Goal: Task Accomplishment & Management: Manage account settings

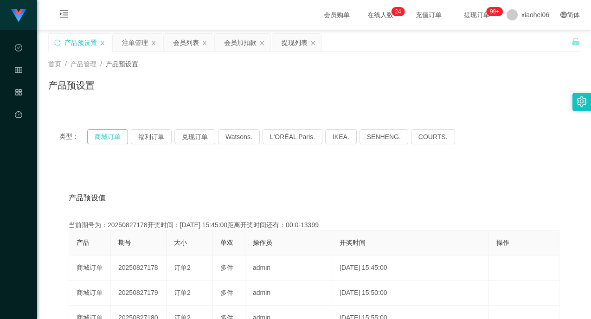
click at [108, 139] on button "商城订单" at bounding box center [107, 136] width 41 height 15
click at [62, 41] on div "产品预设置" at bounding box center [80, 43] width 62 height 18
click at [283, 149] on div "类型： 商城订单 福利订单 兑现订单 Watsons. L'ORÉAL Paris. IKEA. [GEOGRAPHIC_DATA]. COURTS." at bounding box center [314, 136] width 532 height 37
click at [58, 45] on icon "图标: sync" at bounding box center [57, 42] width 6 height 6
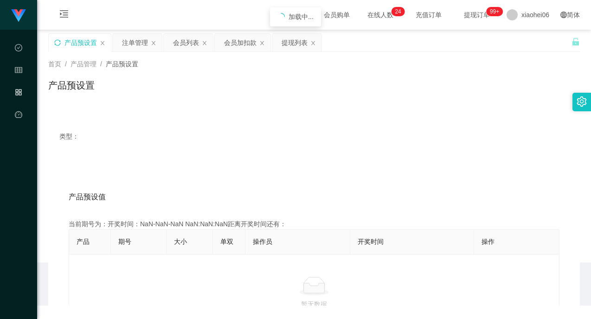
click at [228, 104] on main "关闭左侧 关闭右侧 关闭其它 刷新页面 产品预设置 注单管理 会员列表 会员加扣款 提现列表 首页 / 产品管理 / 产品预设置 / 产品预设置 类型： 产品…" at bounding box center [314, 146] width 554 height 233
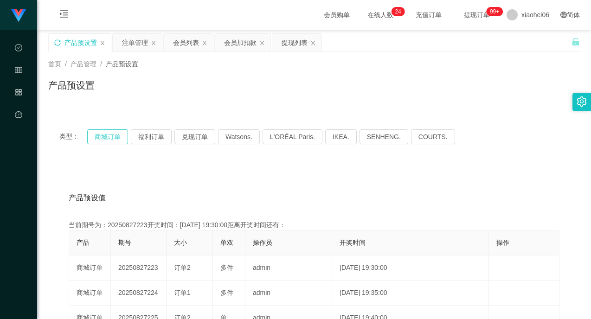
click at [110, 142] on button "商城订单" at bounding box center [107, 136] width 41 height 15
click at [114, 140] on button "商城订单" at bounding box center [107, 136] width 41 height 15
drag, startPoint x: 235, startPoint y: 184, endPoint x: 241, endPoint y: 186, distance: 6.5
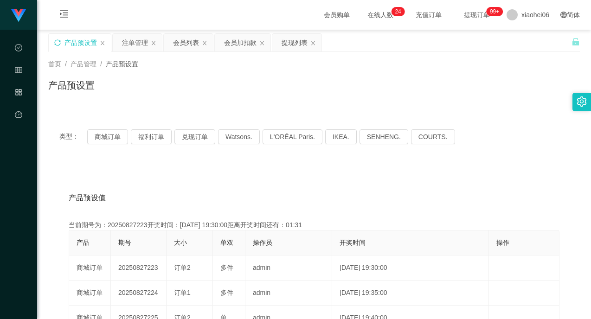
click at [126, 228] on div "当前期号为：20250827223开奖时间：[DATE] 19:30:00距离开奖时间还有：01:30" at bounding box center [314, 225] width 491 height 10
click at [360, 199] on div "产品预设值 添加期号" at bounding box center [314, 198] width 491 height 26
click at [133, 223] on div "当前期号为：20250827223开奖时间：[DATE] 19:30:00距离开奖时间还有：01:29" at bounding box center [314, 225] width 491 height 10
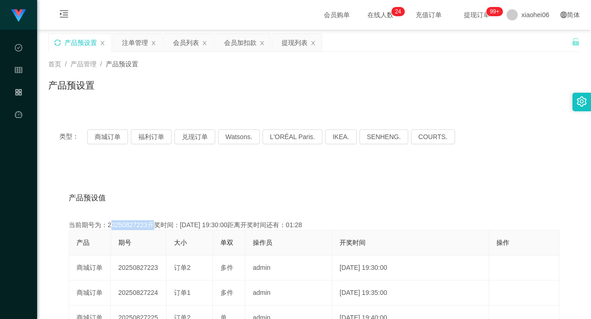
click at [134, 223] on div "当前期号为：20250827223开奖时间：[DATE] 19:30:00距离开奖时间还有：01:28" at bounding box center [314, 225] width 491 height 10
copy div "20250827223"
drag, startPoint x: 396, startPoint y: 177, endPoint x: 471, endPoint y: 132, distance: 87.0
click at [220, 195] on div "产品预设值 添加期号" at bounding box center [314, 198] width 491 height 26
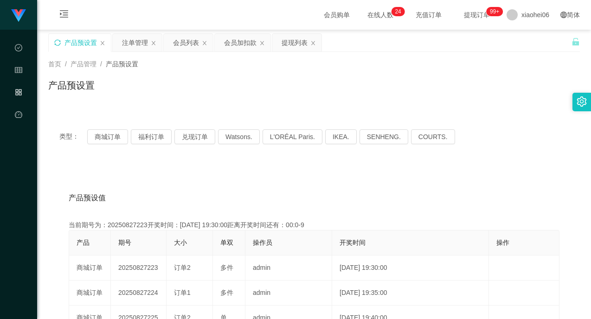
drag, startPoint x: 397, startPoint y: 173, endPoint x: 387, endPoint y: 173, distance: 10.2
click at [249, 81] on div "产品预设置" at bounding box center [314, 88] width 532 height 21
click at [126, 38] on div "注单管理" at bounding box center [135, 43] width 26 height 18
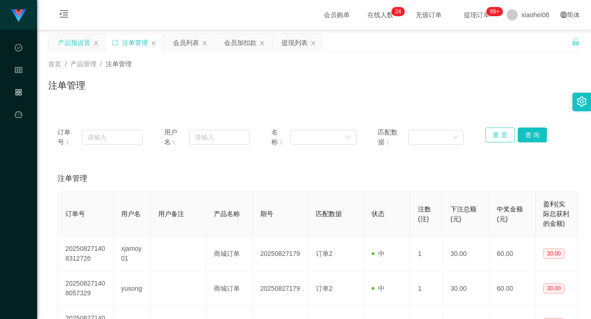
click at [501, 132] on button "重 置" at bounding box center [500, 135] width 30 height 15
click at [500, 94] on div "注单管理" at bounding box center [314, 88] width 532 height 21
click at [513, 141] on div "重 置 查 询" at bounding box center [527, 137] width 85 height 19
click at [543, 137] on button "查 询" at bounding box center [533, 135] width 30 height 15
click at [506, 134] on button "重 置" at bounding box center [500, 135] width 30 height 15
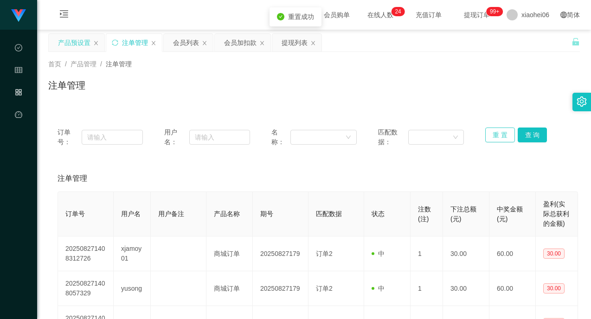
click at [503, 133] on button "重 置" at bounding box center [500, 135] width 30 height 15
click at [450, 96] on div "注单管理" at bounding box center [314, 88] width 532 height 21
drag, startPoint x: 480, startPoint y: 105, endPoint x: 375, endPoint y: 89, distance: 105.6
click at [478, 104] on div "首页 / 产品管理 / 注单管理 / 注单管理" at bounding box center [314, 79] width 554 height 55
click at [117, 40] on icon "图标: sync" at bounding box center [115, 42] width 6 height 6
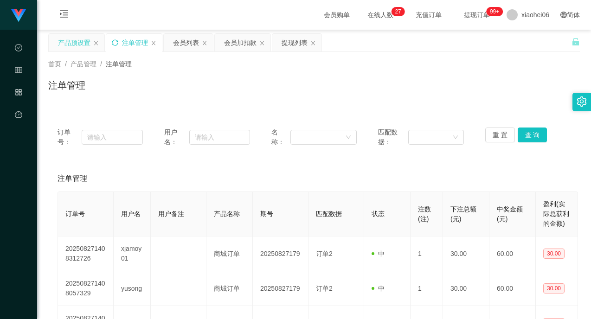
drag, startPoint x: 441, startPoint y: 103, endPoint x: 437, endPoint y: 150, distance: 47.1
click at [441, 105] on div "首页 / 产品管理 / 注单管理 / 注单管理" at bounding box center [314, 79] width 554 height 55
click at [435, 174] on div "注单管理" at bounding box center [314, 179] width 513 height 26
click at [541, 136] on button "查 询" at bounding box center [533, 135] width 30 height 15
click at [467, 97] on div "注单管理" at bounding box center [314, 88] width 532 height 21
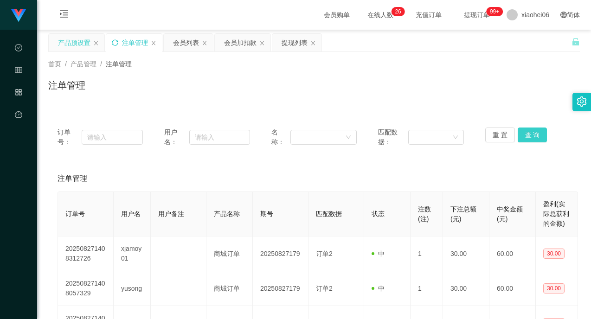
click at [531, 135] on button "查 询" at bounding box center [533, 135] width 30 height 15
click at [490, 170] on div "注单管理" at bounding box center [314, 179] width 513 height 26
click at [411, 69] on div "首页 / 产品管理 / 注单管理 / 注单管理" at bounding box center [314, 79] width 532 height 40
click at [493, 135] on button "重 置" at bounding box center [500, 135] width 30 height 15
click at [482, 93] on div "注单管理" at bounding box center [314, 88] width 532 height 21
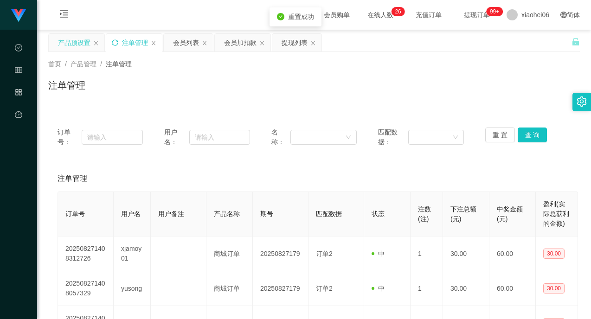
drag, startPoint x: 462, startPoint y: 93, endPoint x: 454, endPoint y: 91, distance: 8.0
click at [461, 93] on div "注单管理" at bounding box center [314, 88] width 532 height 21
click at [113, 40] on icon "图标: sync" at bounding box center [115, 42] width 6 height 6
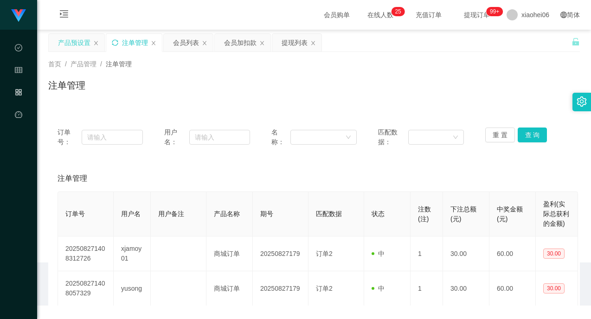
click at [258, 88] on div "注单管理" at bounding box center [314, 88] width 532 height 21
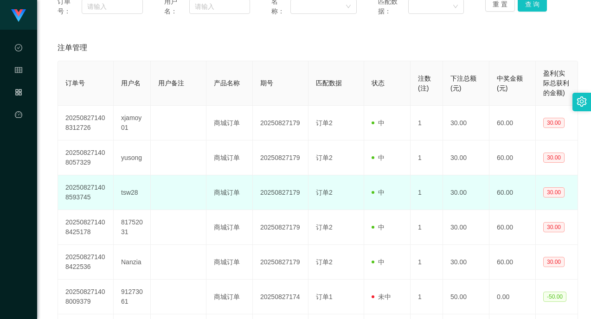
scroll to position [186, 0]
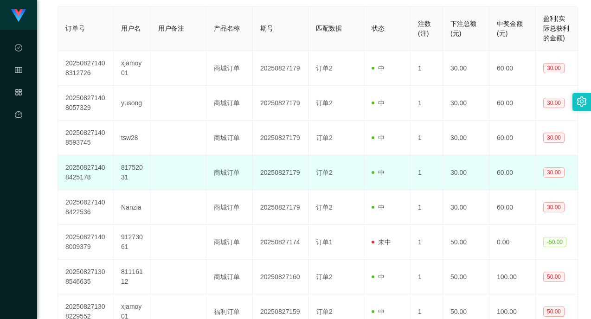
click at [130, 164] on td "81752031" at bounding box center [132, 172] width 37 height 35
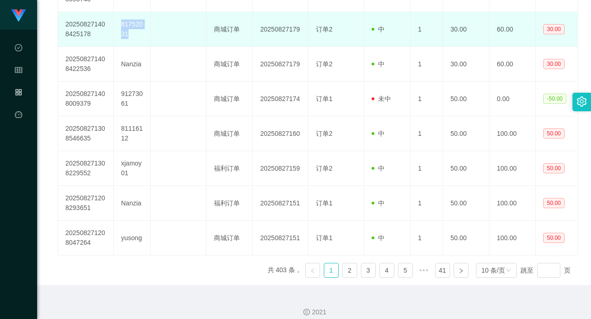
scroll to position [338, 0]
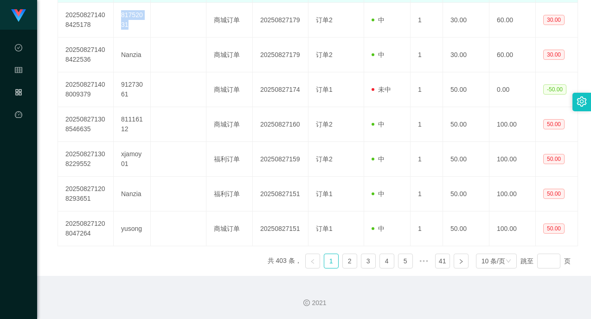
copy td "81752031"
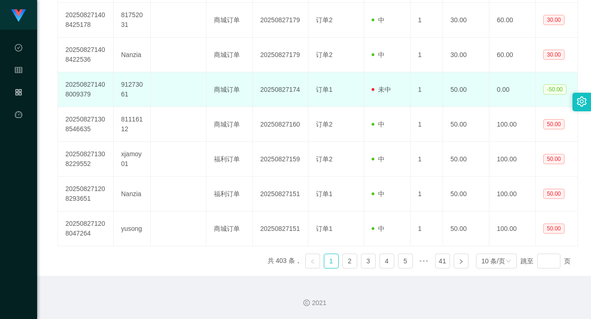
drag, startPoint x: 180, startPoint y: 98, endPoint x: 222, endPoint y: 104, distance: 42.2
click at [181, 98] on td at bounding box center [179, 89] width 56 height 35
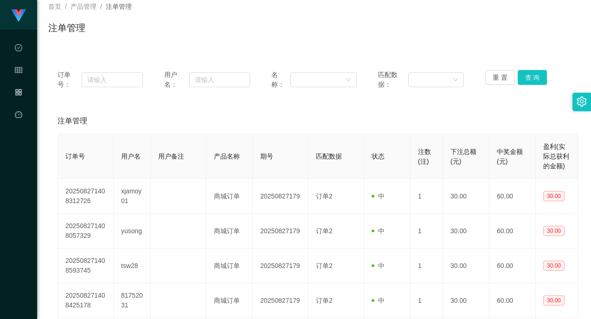
scroll to position [0, 0]
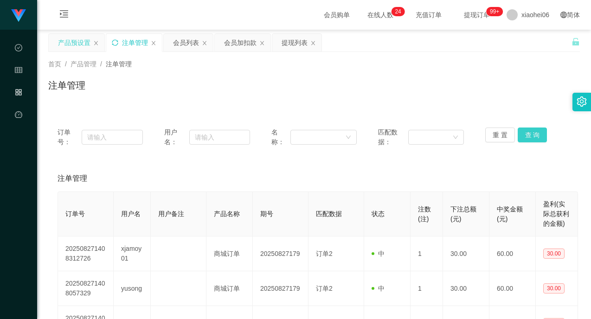
click at [534, 138] on button "查 询" at bounding box center [533, 135] width 30 height 15
click at [518, 80] on div "注单管理" at bounding box center [314, 88] width 532 height 21
drag, startPoint x: 430, startPoint y: 162, endPoint x: 472, endPoint y: 170, distance: 43.0
click at [520, 134] on button "查 询" at bounding box center [533, 135] width 30 height 15
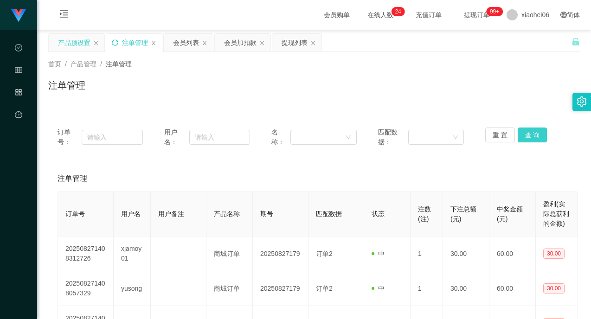
click at [526, 133] on button "查 询" at bounding box center [533, 135] width 30 height 15
click at [519, 137] on button "查 询" at bounding box center [533, 135] width 30 height 15
drag, startPoint x: 518, startPoint y: 79, endPoint x: 526, endPoint y: 42, distance: 38.2
click at [518, 74] on div "首页 / 产品管理 / 注单管理 / 注单管理" at bounding box center [314, 79] width 532 height 40
click at [513, 131] on div "重 置 查 询" at bounding box center [527, 137] width 85 height 19
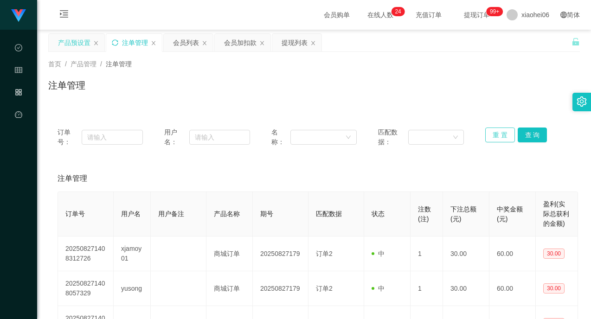
click at [509, 133] on button "重 置" at bounding box center [500, 135] width 30 height 15
drag, startPoint x: 501, startPoint y: 138, endPoint x: 515, endPoint y: 148, distance: 17.0
click at [501, 138] on button "重 置" at bounding box center [500, 135] width 30 height 15
click at [528, 135] on button "查 询" at bounding box center [533, 135] width 30 height 15
drag, startPoint x: 488, startPoint y: 163, endPoint x: 482, endPoint y: 98, distance: 65.2
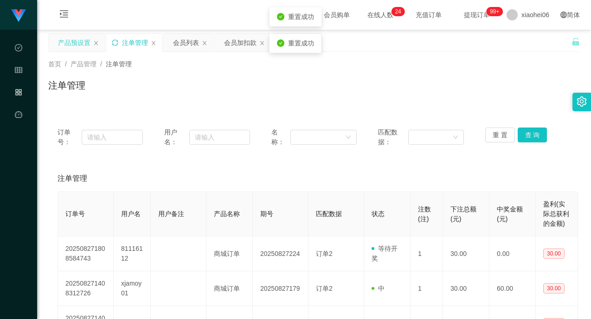
click at [482, 76] on div "首页 / 产品管理 / 注单管理 / 注单管理" at bounding box center [314, 79] width 532 height 40
click at [463, 69] on div "首页 / 产品管理 / 注单管理 / 注单管理" at bounding box center [314, 79] width 532 height 40
drag, startPoint x: 378, startPoint y: 196, endPoint x: 486, endPoint y: 149, distance: 117.6
click at [379, 196] on th "状态" at bounding box center [387, 214] width 46 height 45
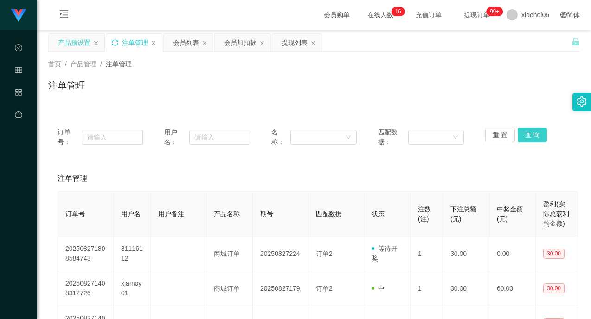
drag, startPoint x: 527, startPoint y: 131, endPoint x: 514, endPoint y: 145, distance: 19.0
click at [527, 131] on button "查 询" at bounding box center [533, 135] width 30 height 15
drag, startPoint x: 461, startPoint y: 175, endPoint x: 453, endPoint y: 189, distance: 16.2
click at [460, 177] on div "注单管理" at bounding box center [314, 179] width 513 height 26
click at [83, 45] on div "产品预设置" at bounding box center [74, 43] width 32 height 18
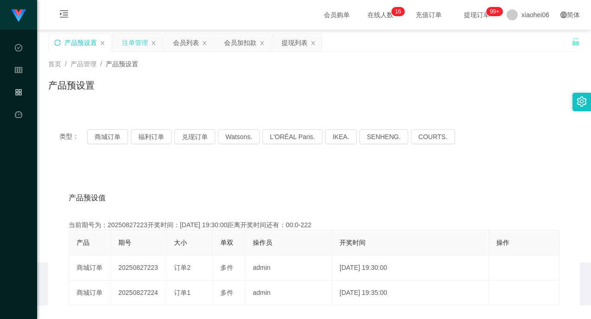
drag, startPoint x: 392, startPoint y: 97, endPoint x: 392, endPoint y: 111, distance: 13.9
click at [392, 99] on div "产品预设置" at bounding box center [314, 88] width 532 height 21
drag, startPoint x: 98, startPoint y: 138, endPoint x: 126, endPoint y: 141, distance: 28.0
click at [98, 138] on button "商城订单" at bounding box center [107, 136] width 41 height 15
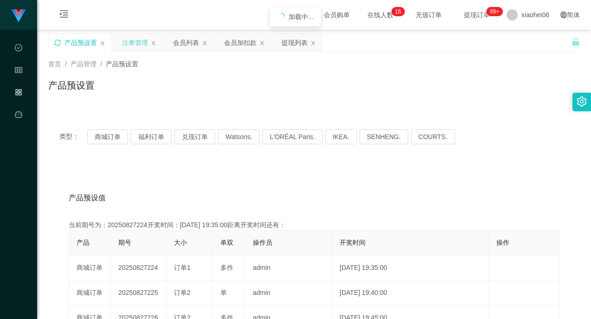
click at [352, 97] on div "产品预设置" at bounding box center [314, 88] width 532 height 21
drag, startPoint x: 325, startPoint y: 189, endPoint x: 308, endPoint y: 205, distance: 24.0
click at [324, 190] on div "产品预设值 添加期号" at bounding box center [314, 198] width 491 height 26
click at [301, 226] on div "当前期号为：20250827224开奖时间：[DATE] 19:35:00距离开奖时间还有：01:14" at bounding box center [314, 225] width 491 height 10
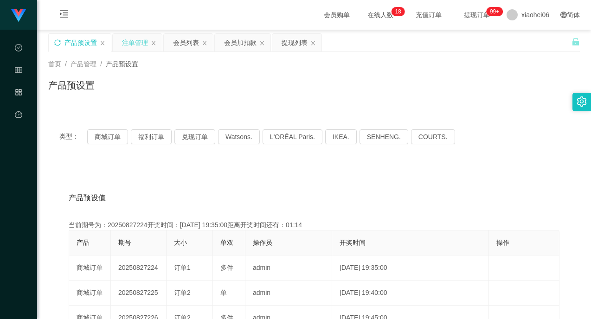
click at [301, 226] on div "当前期号为：20250827224开奖时间：[DATE] 19:35:00距离开奖时间还有：01:14" at bounding box center [314, 225] width 491 height 10
drag, startPoint x: 356, startPoint y: 201, endPoint x: 353, endPoint y: 194, distance: 8.1
click at [356, 199] on div "产品预设值 添加期号" at bounding box center [314, 198] width 491 height 26
click at [185, 40] on div "会员列表" at bounding box center [186, 43] width 26 height 18
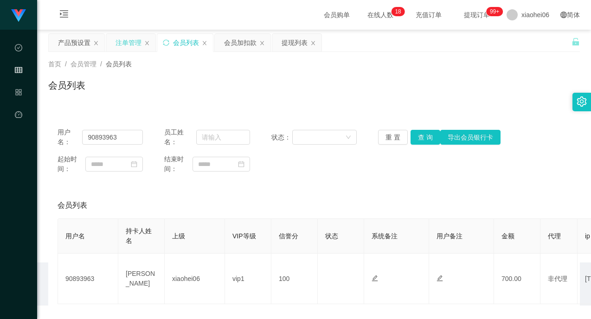
drag, startPoint x: 182, startPoint y: 169, endPoint x: 155, endPoint y: 219, distance: 56.9
click at [181, 171] on span "结束时间：" at bounding box center [178, 164] width 28 height 19
click at [129, 41] on div "注单管理" at bounding box center [129, 43] width 26 height 18
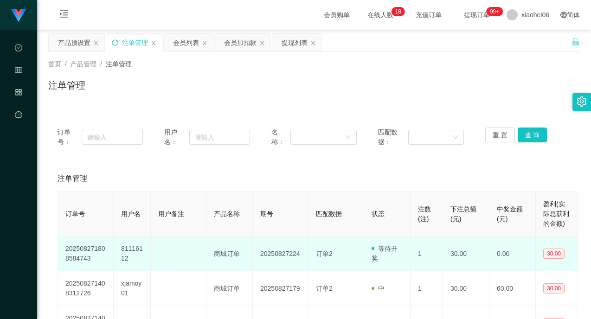
click at [212, 255] on td "商城订单" at bounding box center [230, 254] width 46 height 35
click at [145, 253] on td "81116112" at bounding box center [132, 254] width 37 height 35
click at [140, 250] on td "81116112" at bounding box center [132, 254] width 37 height 35
copy td "81116112"
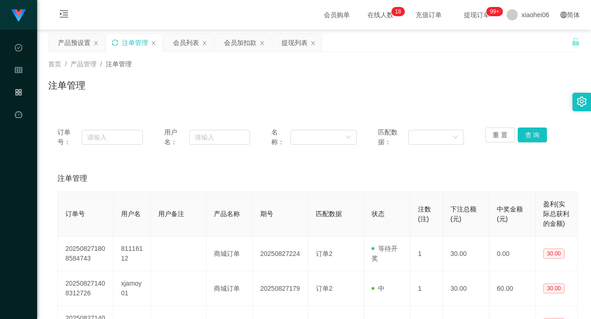
click at [258, 71] on div "首页 / 产品管理 / 注单管理 / 注单管理" at bounding box center [314, 79] width 532 height 40
click at [191, 42] on div "会员列表" at bounding box center [186, 43] width 26 height 18
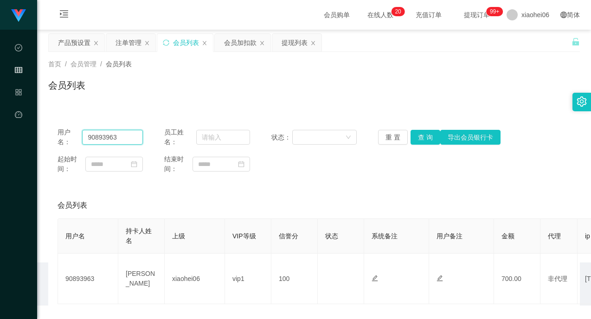
click at [116, 137] on input "90893963" at bounding box center [112, 137] width 61 height 15
paste input "81116112"
type input "81116112"
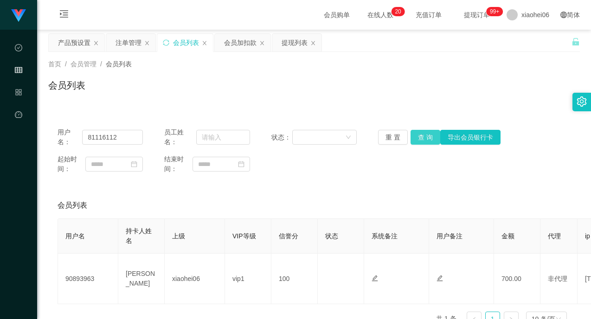
drag, startPoint x: 426, startPoint y: 134, endPoint x: 424, endPoint y: 148, distance: 14.6
click at [426, 134] on button "查 询" at bounding box center [426, 137] width 30 height 15
drag, startPoint x: 395, startPoint y: 184, endPoint x: 384, endPoint y: 186, distance: 10.3
click at [394, 185] on div "用户名： 81116112 员工姓名： 状态： 重 置 查 询 导出会员银行卡 起始时间： 结束时间： 会员列表 用户名 持卡人姓名 上级 VIP等级 信誉分…" at bounding box center [314, 226] width 532 height 216
click at [361, 101] on div "首页 / 会员管理 / 会员列表 / 会员列表" at bounding box center [314, 79] width 554 height 55
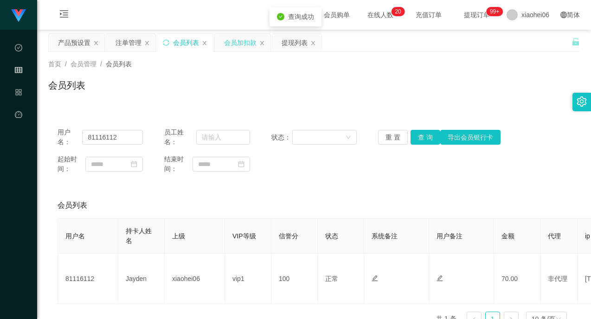
drag, startPoint x: 234, startPoint y: 43, endPoint x: 248, endPoint y: 46, distance: 14.7
click at [234, 43] on div "会员加扣款" at bounding box center [240, 43] width 32 height 18
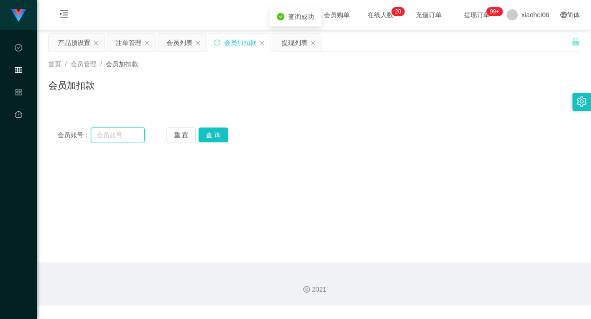
click at [110, 136] on input "text" at bounding box center [117, 135] width 53 height 15
paste input "81116112"
type input "81116112"
click at [237, 136] on div "重 置 查 询" at bounding box center [210, 135] width 87 height 15
click at [216, 137] on button "查 询" at bounding box center [214, 135] width 30 height 15
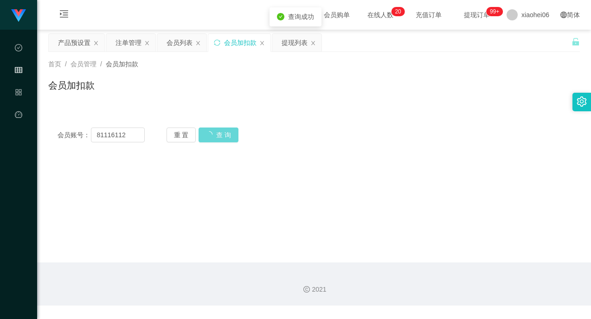
drag, startPoint x: 287, startPoint y: 181, endPoint x: 270, endPoint y: 200, distance: 25.0
click at [0, 0] on form "会员账号 会员姓名 账号余额 操作类型 人工加款 人工扣款 金额 确 定" at bounding box center [0, 0] width 0 height 0
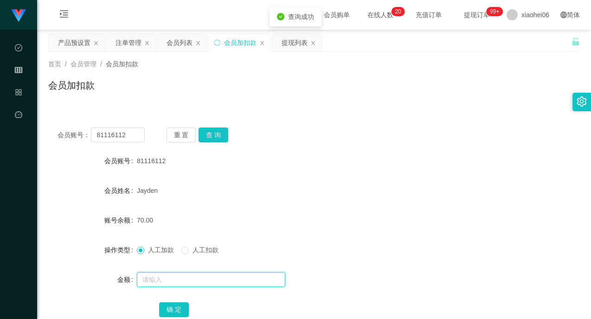
click at [182, 280] on input "text" at bounding box center [211, 279] width 149 height 15
type input "60"
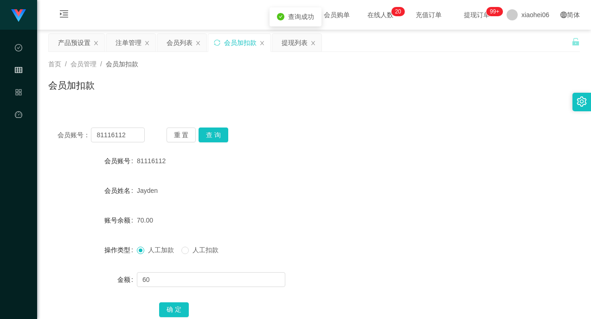
drag, startPoint x: 397, startPoint y: 135, endPoint x: 424, endPoint y: 110, distance: 36.8
click at [397, 135] on div "会员账号： 81116112 重 置 查 询" at bounding box center [314, 135] width 532 height 15
click at [71, 45] on div "产品预设置" at bounding box center [74, 43] width 32 height 18
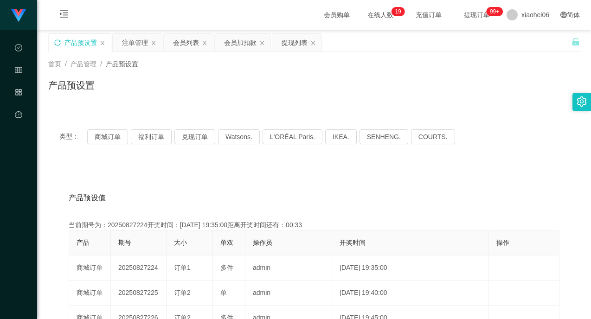
drag, startPoint x: 312, startPoint y: 224, endPoint x: 307, endPoint y: 226, distance: 4.8
click at [308, 226] on div "当前期号为：20250827224开奖时间：[DATE] 19:35:00距离开奖时间还有：00:33" at bounding box center [314, 225] width 491 height 10
drag, startPoint x: 334, startPoint y: 222, endPoint x: 292, endPoint y: 242, distance: 46.1
click at [334, 222] on div "当前期号为：20250827224开奖时间：[DATE] 19:35:00距离开奖时间还有：00:33" at bounding box center [314, 225] width 491 height 10
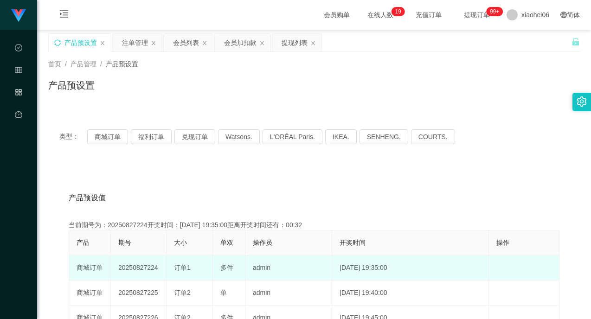
click at [188, 264] on div "订单1" at bounding box center [189, 268] width 31 height 10
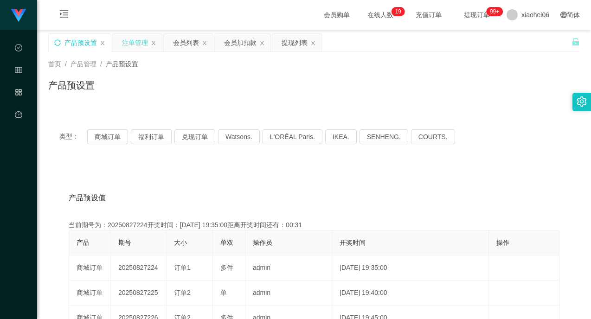
click at [124, 45] on div "注单管理" at bounding box center [135, 43] width 26 height 18
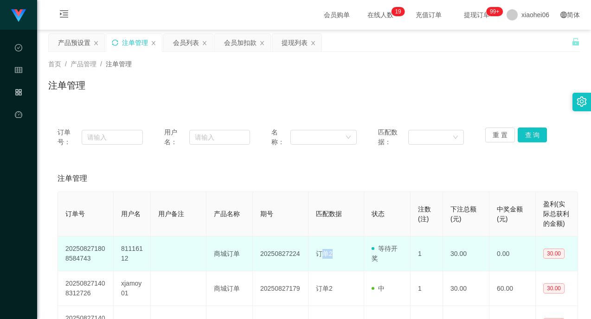
drag, startPoint x: 340, startPoint y: 258, endPoint x: 321, endPoint y: 257, distance: 19.1
click at [322, 257] on td "订单2" at bounding box center [337, 254] width 56 height 35
click at [411, 251] on tr "202508271808584743 81116112 商城订单 20250827224 订单2 等待开奖 1 30.00 0.00 30.00" at bounding box center [318, 254] width 520 height 35
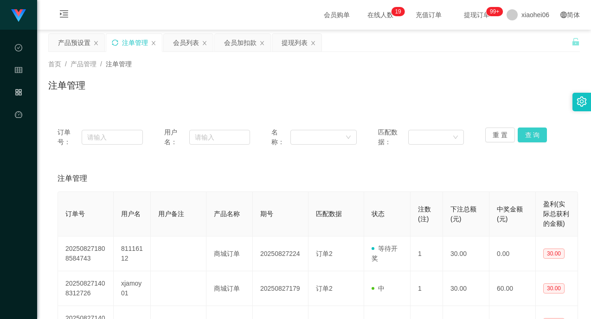
drag, startPoint x: 547, startPoint y: 133, endPoint x: 541, endPoint y: 133, distance: 6.5
click at [541, 133] on div "重 置 查 询" at bounding box center [527, 137] width 85 height 19
click at [541, 133] on button "查 询" at bounding box center [533, 135] width 30 height 15
click at [541, 133] on div "重 置 查 询" at bounding box center [527, 137] width 85 height 19
drag, startPoint x: 493, startPoint y: 94, endPoint x: 446, endPoint y: 97, distance: 47.0
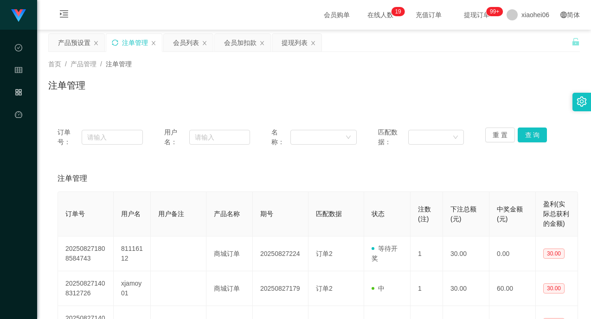
click at [487, 95] on div "注单管理" at bounding box center [314, 88] width 532 height 21
drag, startPoint x: 241, startPoint y: 42, endPoint x: 252, endPoint y: 53, distance: 15.1
click at [241, 42] on div "会员加扣款" at bounding box center [240, 43] width 32 height 18
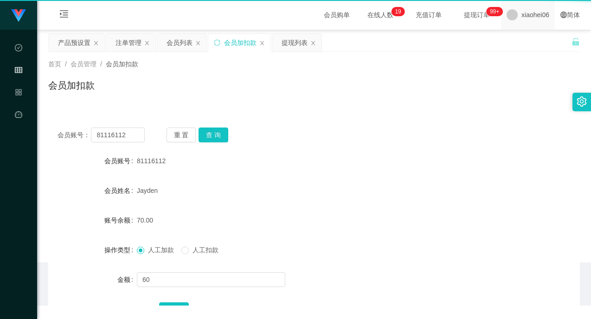
drag, startPoint x: 356, startPoint y: 81, endPoint x: 517, endPoint y: 0, distance: 180.2
click at [358, 52] on div "首页 / 会员管理 / 会员加扣款 / 会员加扣款 订单号： 用户名： 名称： 匹配数据： 重 置 查 询 注单管理 订单号 用户名 用户备注 产品名称 期号…" at bounding box center [314, 52] width 532 height 0
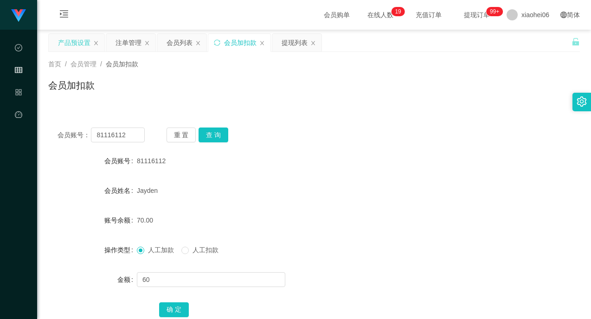
click at [83, 39] on div "产品预设置" at bounding box center [74, 43] width 32 height 18
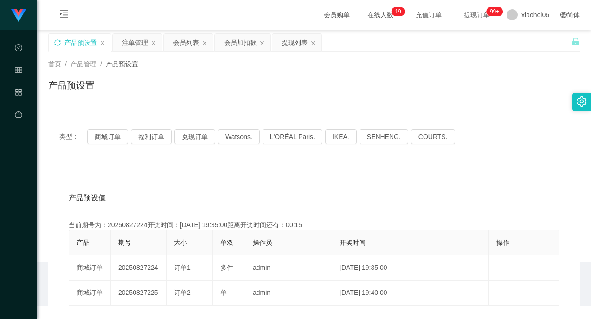
drag, startPoint x: 399, startPoint y: 173, endPoint x: 404, endPoint y: 192, distance: 20.3
click at [401, 199] on div "产品预设值 添加期号" at bounding box center [314, 198] width 491 height 26
drag, startPoint x: 174, startPoint y: 46, endPoint x: 262, endPoint y: 95, distance: 101.2
click at [174, 46] on div "会员列表" at bounding box center [186, 43] width 26 height 18
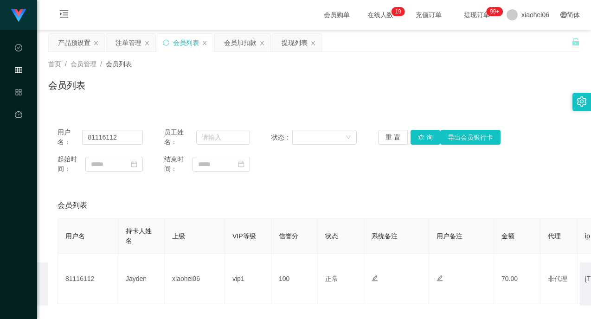
click at [268, 97] on div "会员列表" at bounding box center [314, 88] width 532 height 21
drag, startPoint x: 292, startPoint y: 200, endPoint x: 425, endPoint y: 167, distance: 136.8
click at [299, 199] on div "会员列表" at bounding box center [314, 206] width 513 height 26
click at [417, 138] on button "查 询" at bounding box center [426, 137] width 30 height 15
click at [356, 176] on div "用户名： 81116112 员工姓名： 状态： 重 置 查 询 导出会员银行卡 起始时间： 结束时间：" at bounding box center [314, 150] width 532 height 65
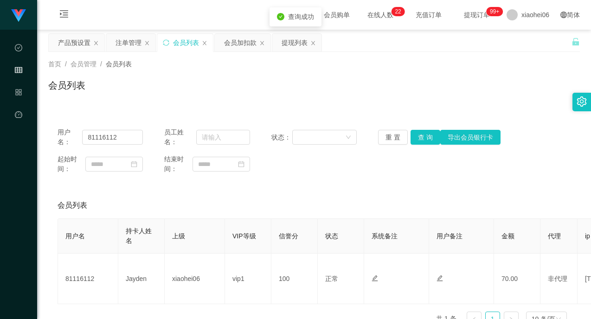
click at [331, 92] on div "会员列表" at bounding box center [314, 88] width 532 height 21
drag, startPoint x: 74, startPoint y: 45, endPoint x: 195, endPoint y: 62, distance: 122.0
click at [75, 45] on div "产品预设置" at bounding box center [74, 43] width 32 height 18
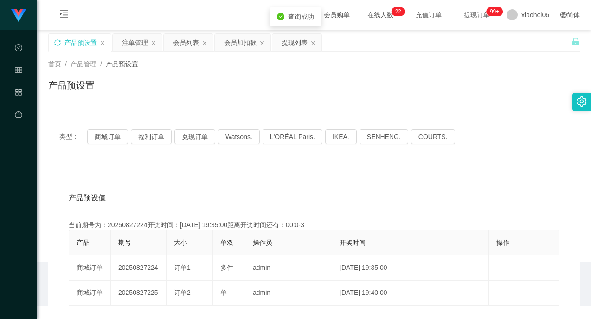
click at [316, 87] on div "产品预设置" at bounding box center [314, 88] width 532 height 21
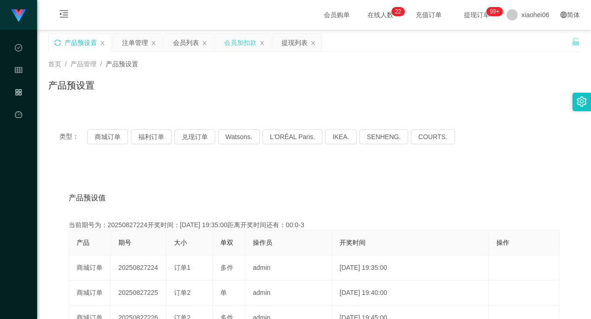
click at [246, 48] on div "会员加扣款" at bounding box center [240, 43] width 32 height 18
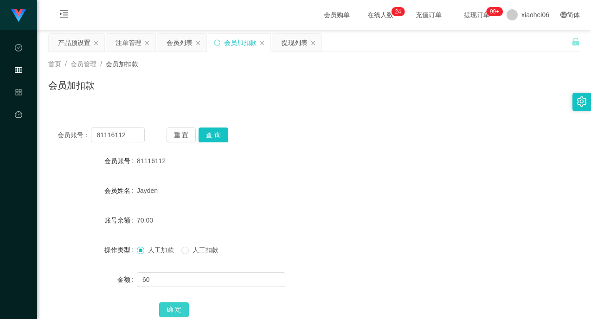
click at [180, 310] on button "确 定" at bounding box center [174, 310] width 30 height 15
click at [277, 199] on div "Jayden" at bounding box center [292, 190] width 311 height 19
click at [221, 138] on button "查 询" at bounding box center [214, 135] width 30 height 15
click at [290, 167] on div "81116112" at bounding box center [292, 161] width 311 height 19
click at [291, 167] on div "81116112" at bounding box center [292, 161] width 311 height 19
